Goal: Find specific page/section: Find specific page/section

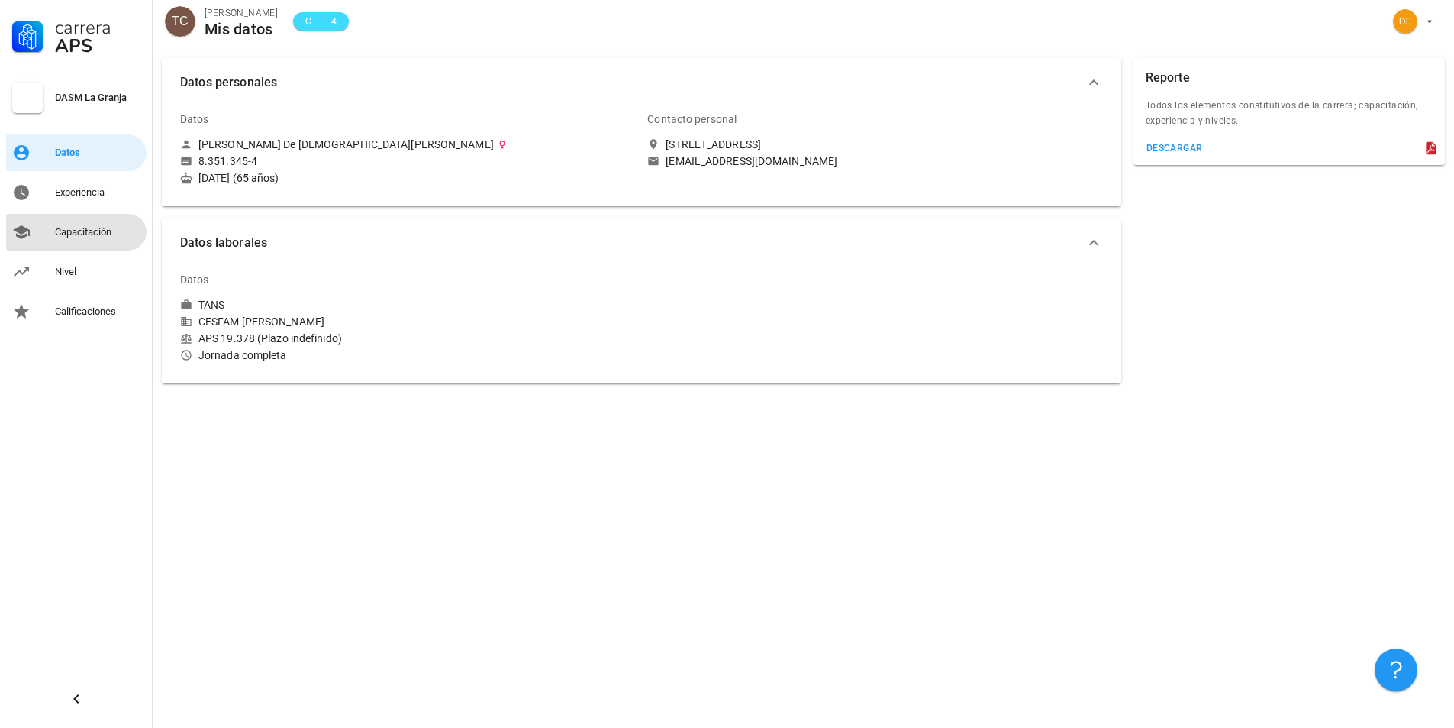
click at [73, 229] on div "Capacitación" at bounding box center [98, 232] width 86 height 12
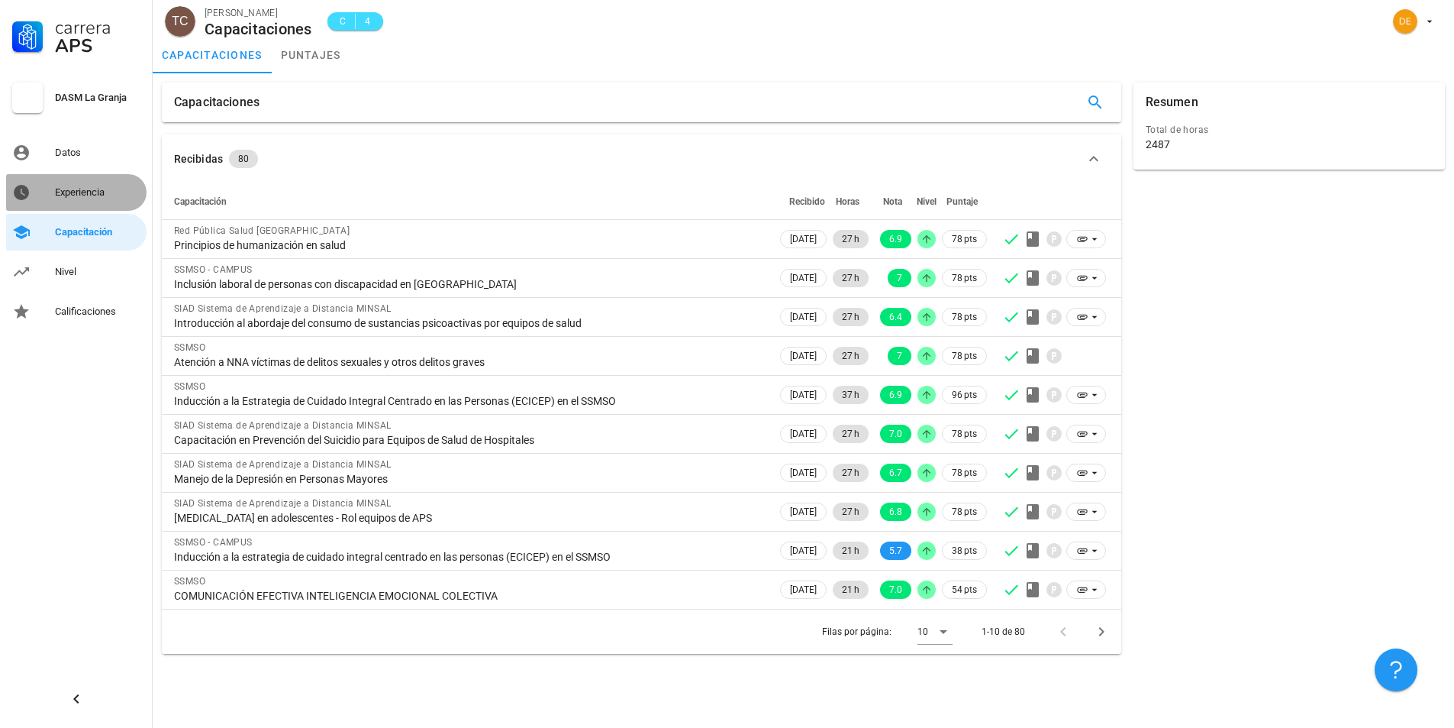
click at [89, 193] on div "Experiencia" at bounding box center [98, 192] width 86 height 12
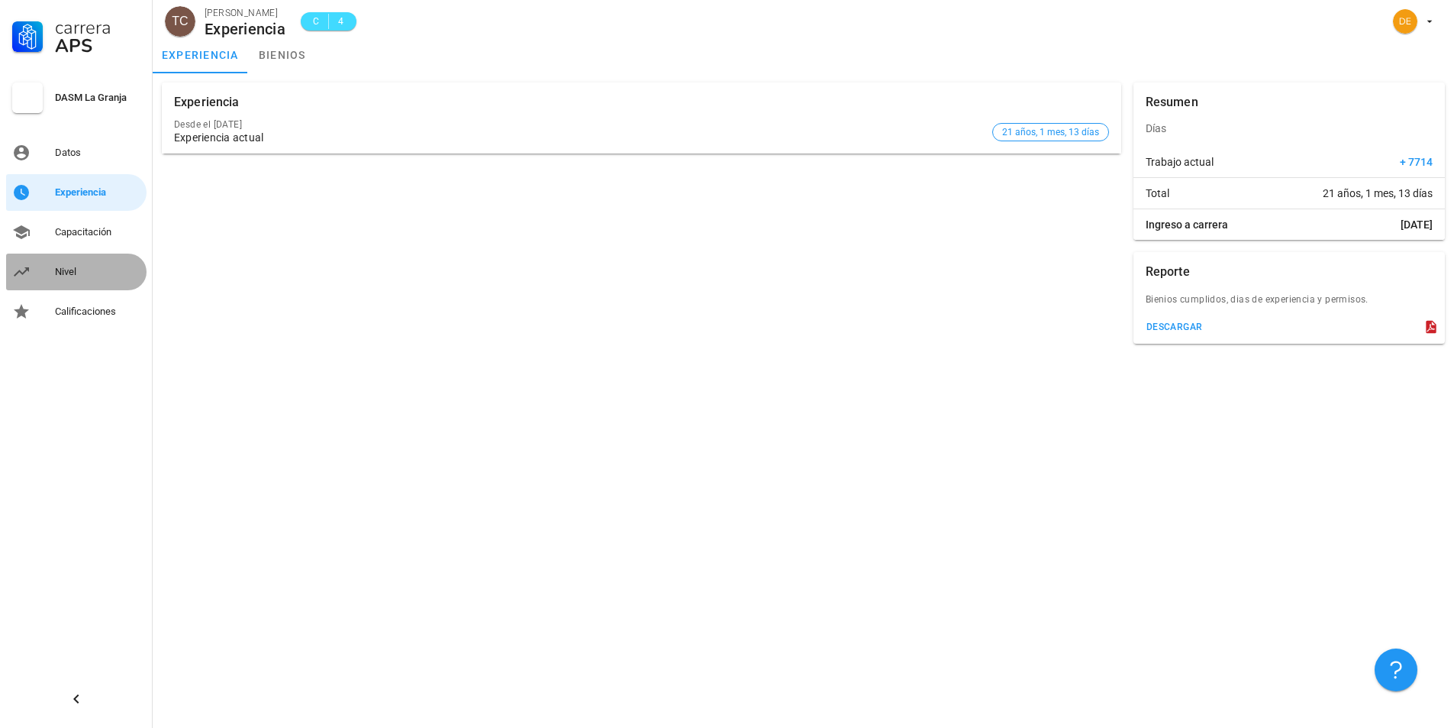
click at [68, 271] on div "Nivel" at bounding box center [98, 272] width 86 height 12
